Goal: Information Seeking & Learning: Learn about a topic

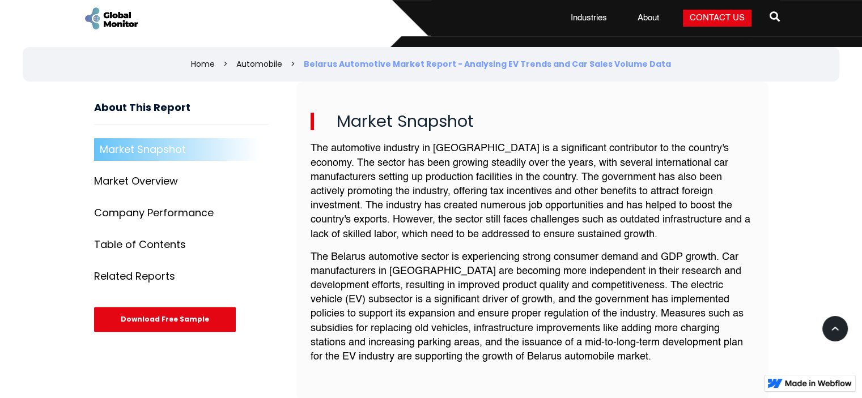
scroll to position [397, 0]
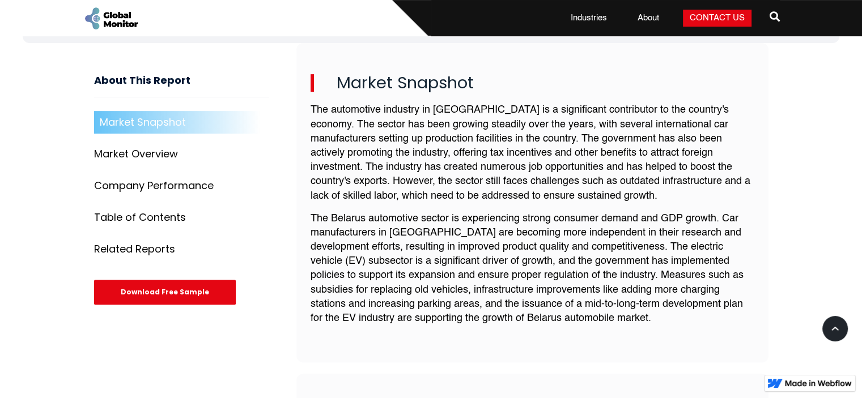
click at [141, 149] on div "Market Overview" at bounding box center [136, 154] width 84 height 11
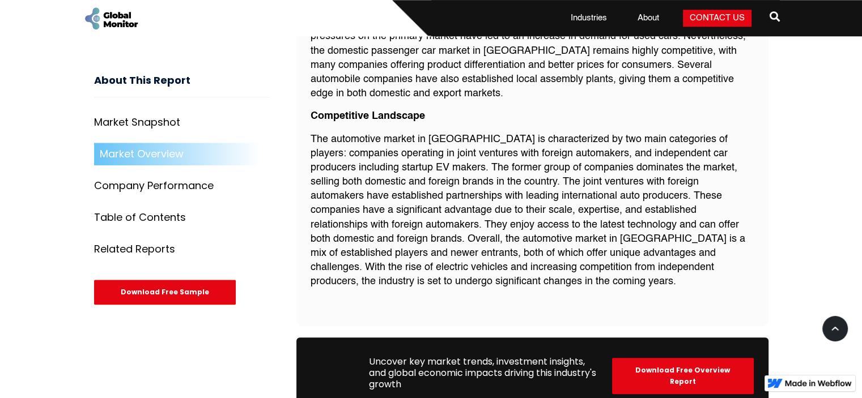
scroll to position [1186, 0]
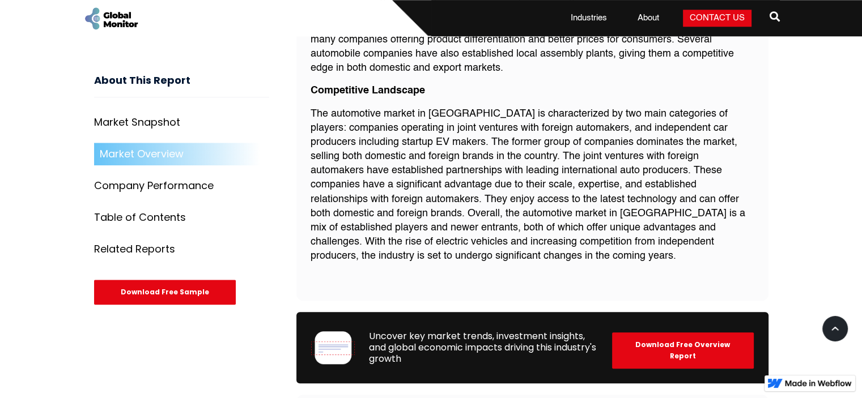
click at [148, 185] on div "Company Performance" at bounding box center [154, 186] width 120 height 11
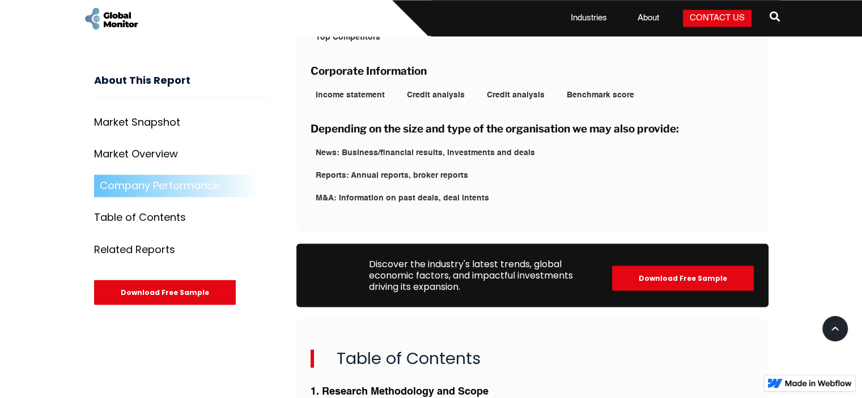
scroll to position [2160, 0]
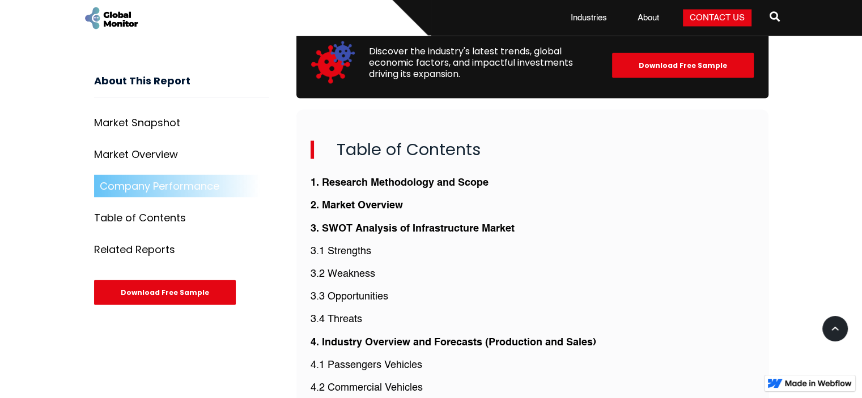
click at [112, 219] on div "Table of Contents" at bounding box center [140, 217] width 92 height 11
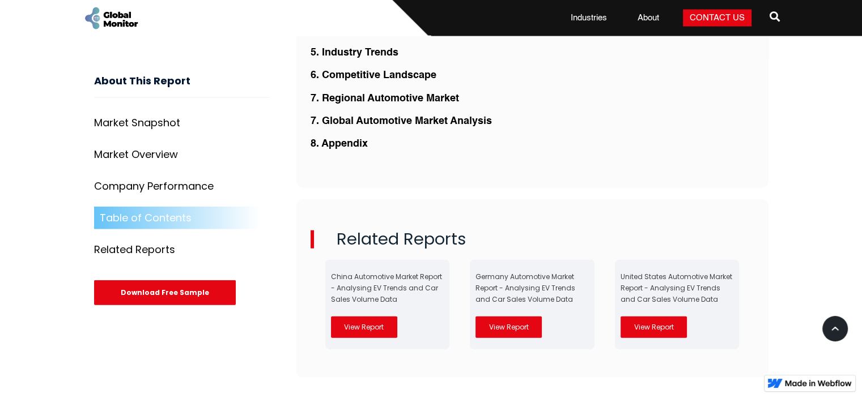
click at [130, 249] on div "Related Reports" at bounding box center [134, 249] width 81 height 11
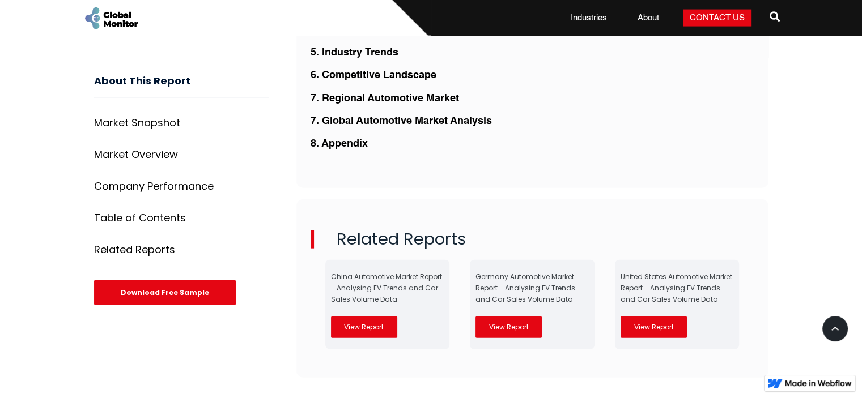
scroll to position [3015, 0]
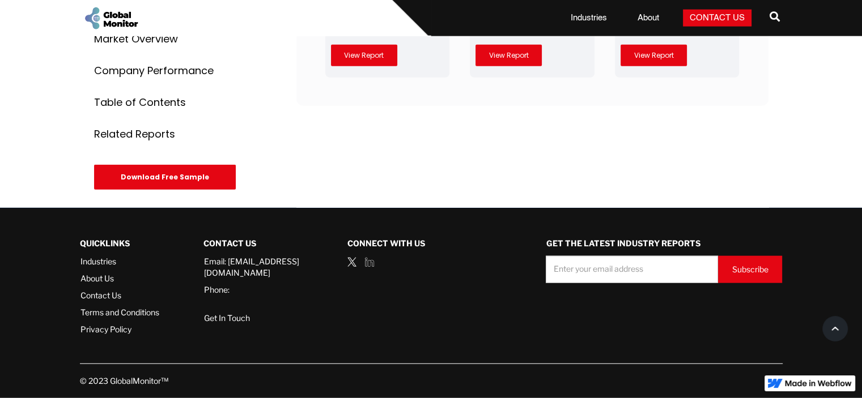
click at [135, 140] on div "Related Reports" at bounding box center [134, 134] width 81 height 11
click at [142, 140] on div "Related Reports" at bounding box center [134, 134] width 81 height 11
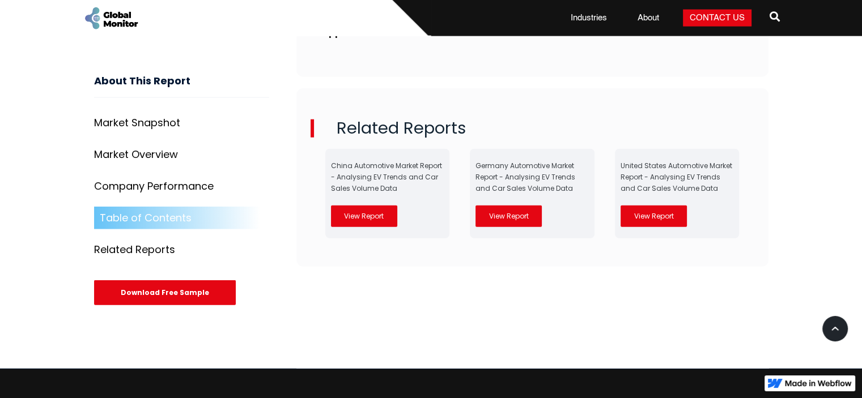
scroll to position [2561, 0]
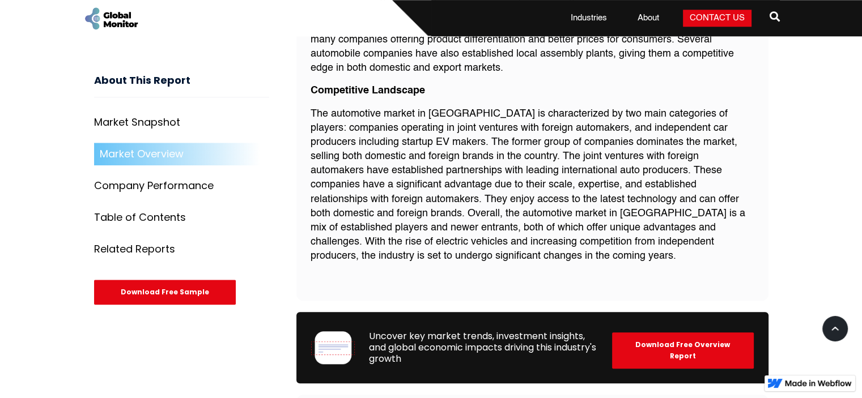
scroll to position [397, 0]
